Goal: Task Accomplishment & Management: Manage account settings

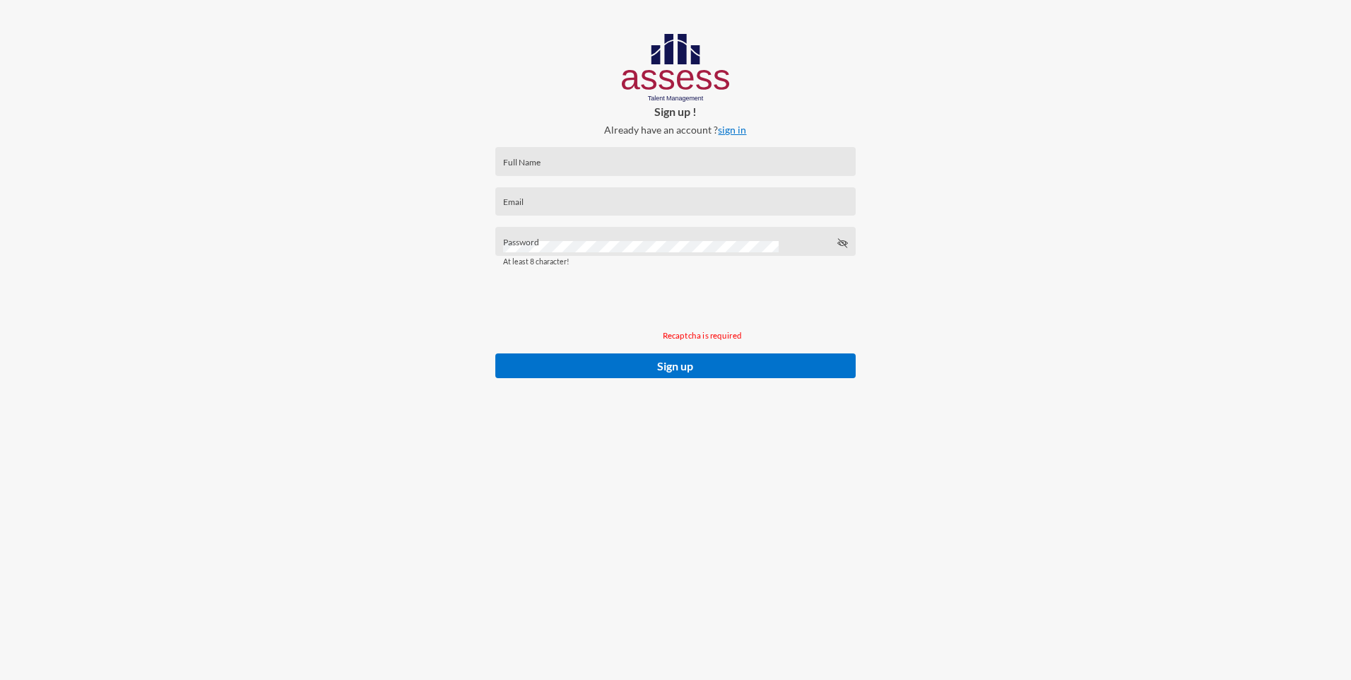
click at [742, 132] on link "sign in" at bounding box center [732, 130] width 28 height 12
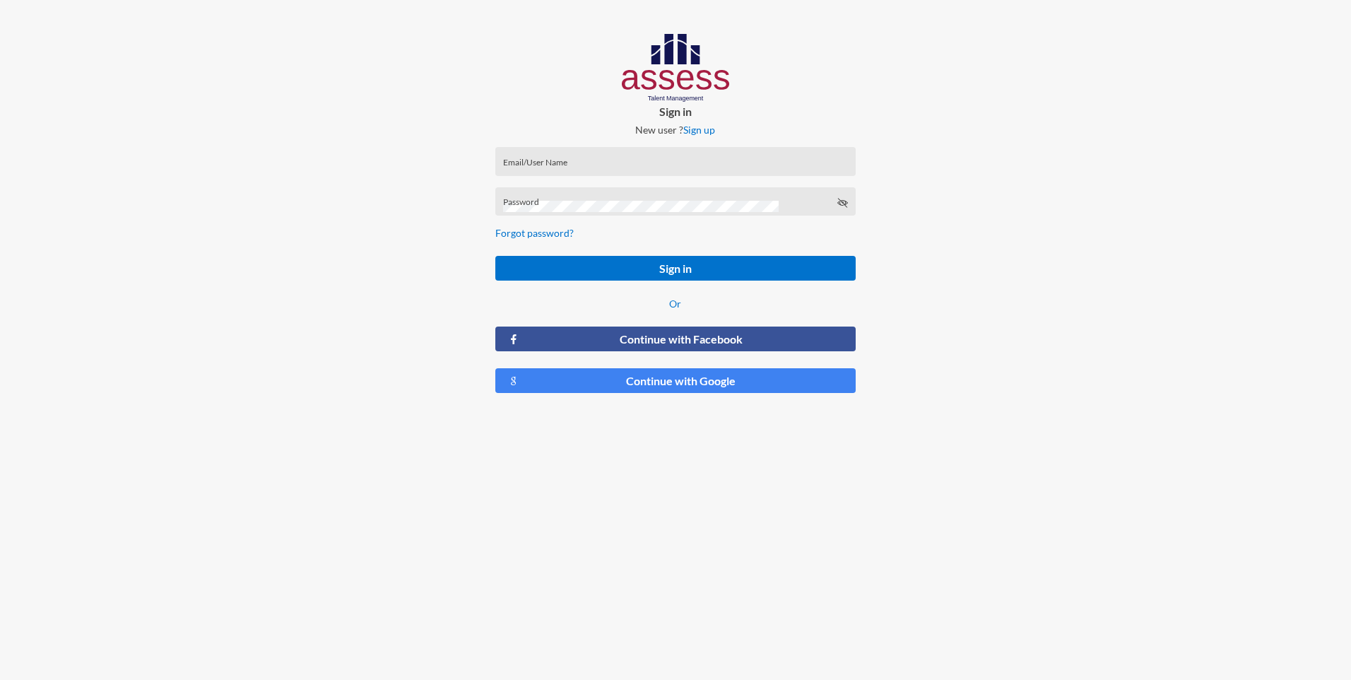
click at [588, 159] on div "Email/User Name" at bounding box center [675, 164] width 345 height 21
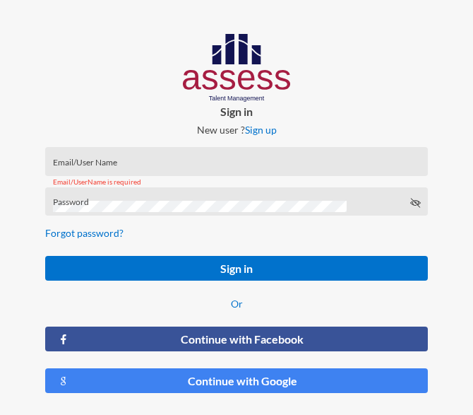
click at [179, 160] on div "Email/User Name" at bounding box center [237, 164] width 368 height 21
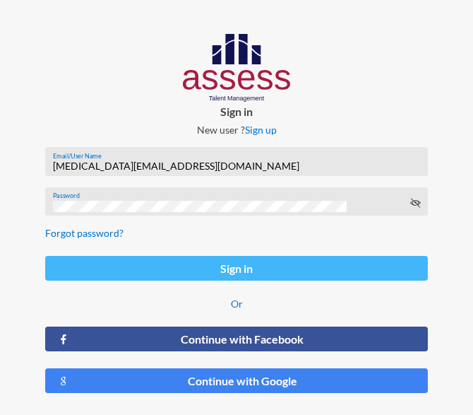
click at [231, 278] on button "Sign in" at bounding box center [236, 268] width 383 height 25
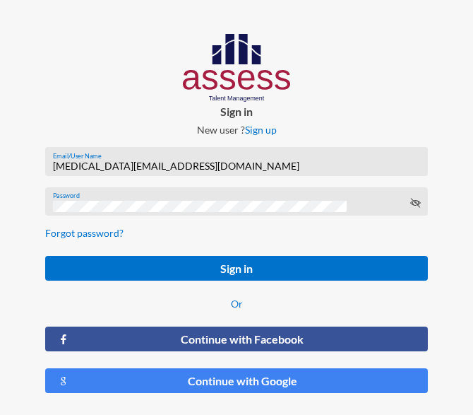
click at [82, 166] on input "[MEDICAL_DATA][EMAIL_ADDRESS][DOMAIN_NAME]" at bounding box center [237, 165] width 368 height 11
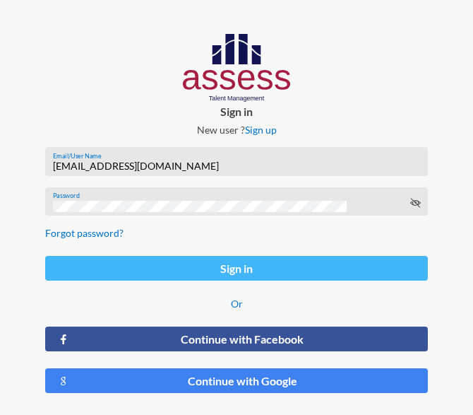
type input "[EMAIL_ADDRESS][DOMAIN_NAME]"
click at [243, 276] on button "Sign in" at bounding box center [236, 268] width 383 height 25
click at [244, 271] on button "Sign in" at bounding box center [236, 268] width 383 height 25
click at [231, 268] on button "Sign in" at bounding box center [236, 268] width 383 height 25
click at [234, 270] on button "Sign in" at bounding box center [236, 268] width 383 height 25
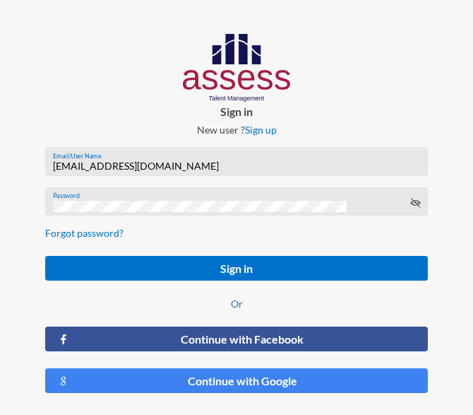
click at [412, 204] on icon at bounding box center [415, 202] width 11 height 11
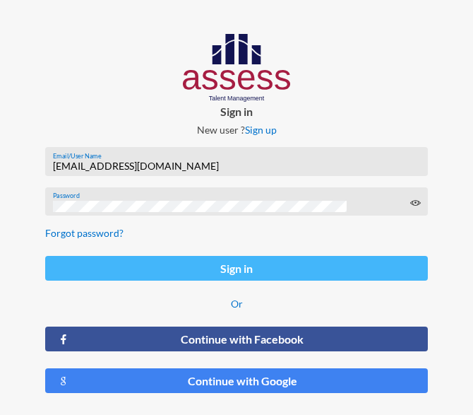
click at [270, 273] on button "Sign in" at bounding box center [236, 268] width 383 height 25
